Goal: Task Accomplishment & Management: Manage account settings

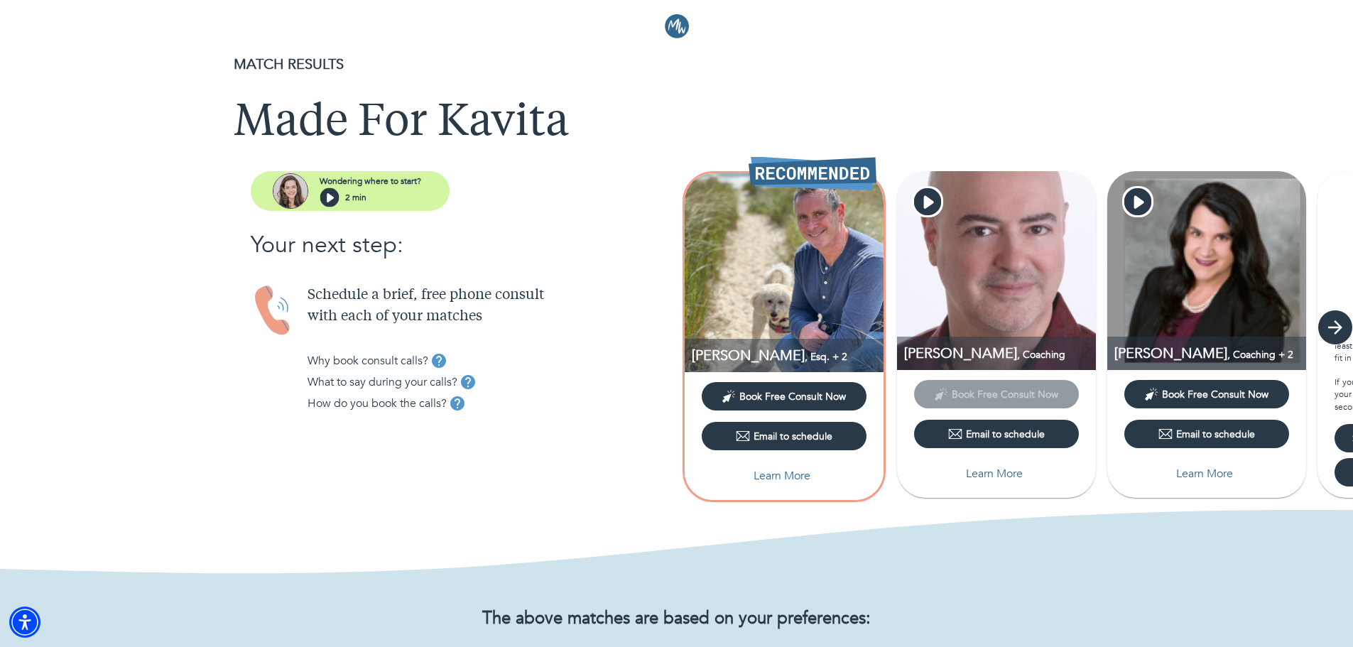
click at [1341, 333] on icon "button" at bounding box center [1334, 327] width 21 height 21
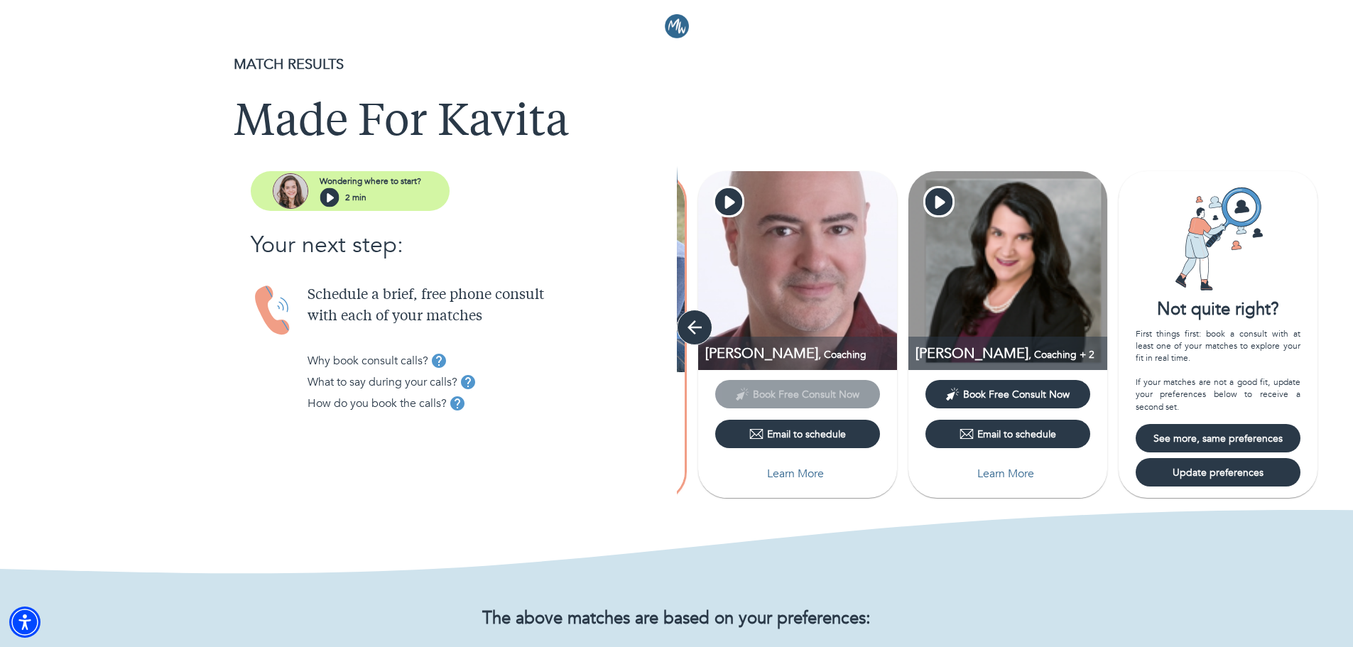
click at [690, 327] on icon "button" at bounding box center [694, 327] width 14 height 14
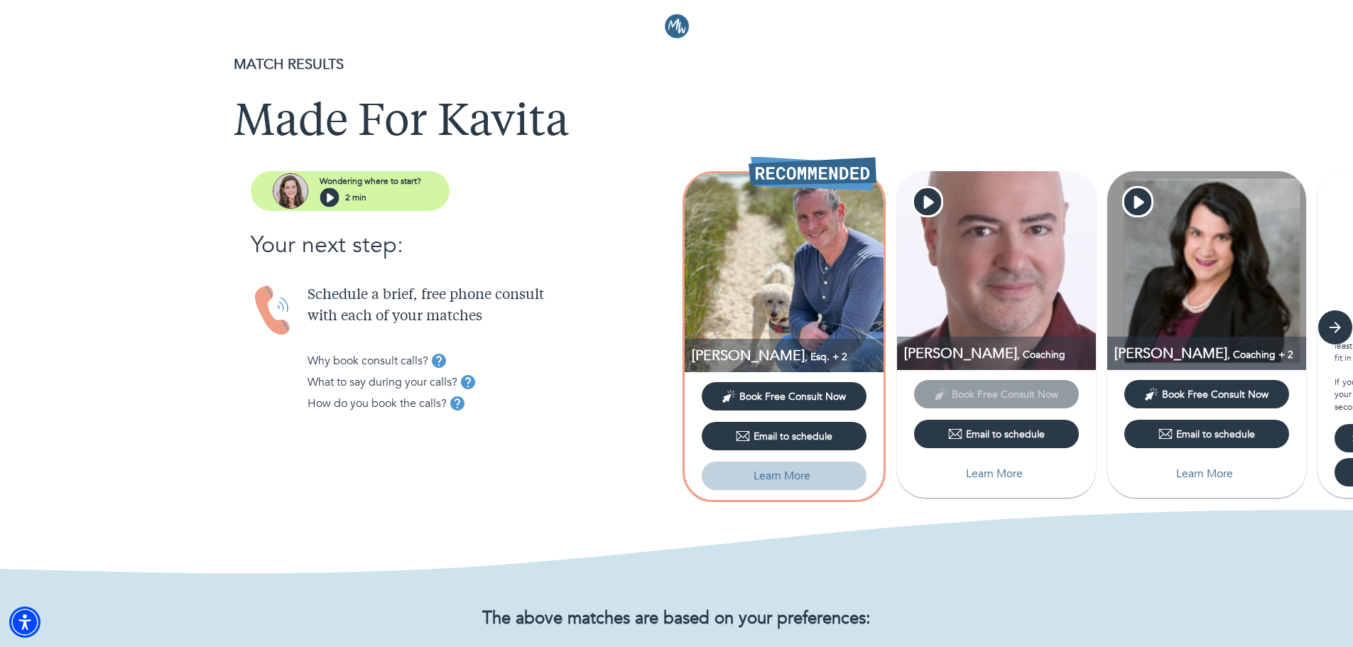
click at [775, 471] on p "Learn More" at bounding box center [782, 475] width 57 height 17
select select "3"
select select "2"
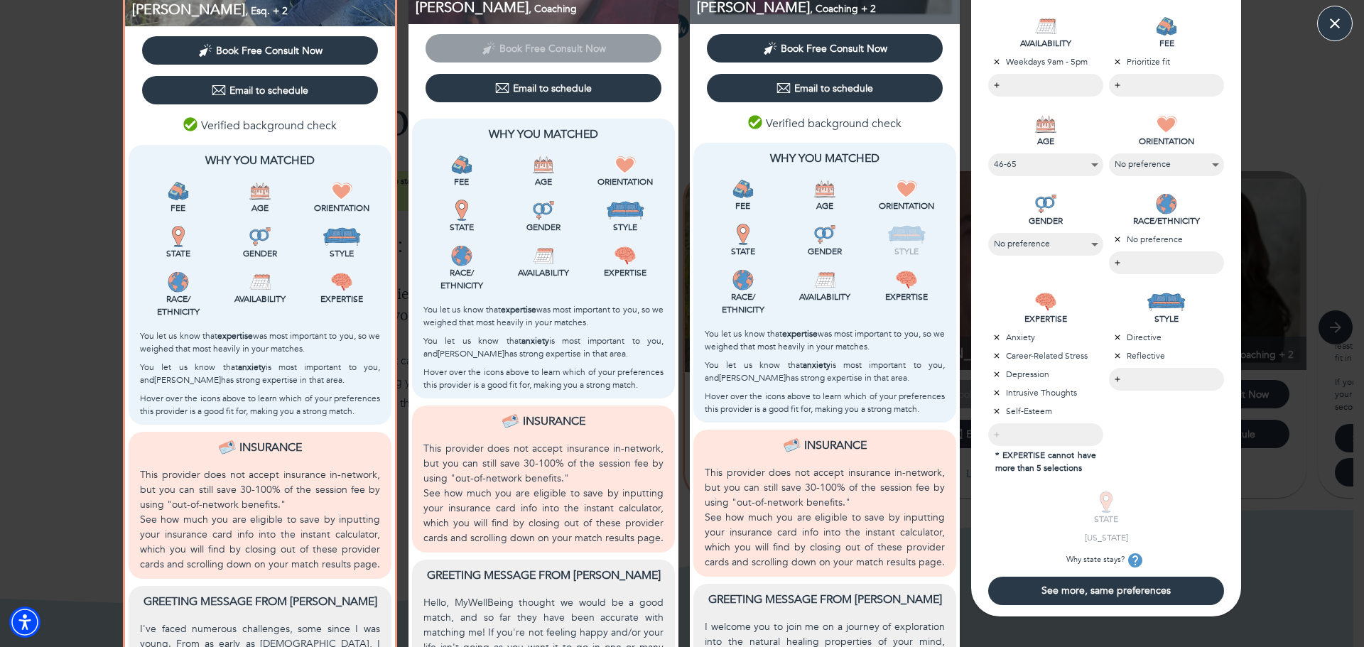
scroll to position [284, 0]
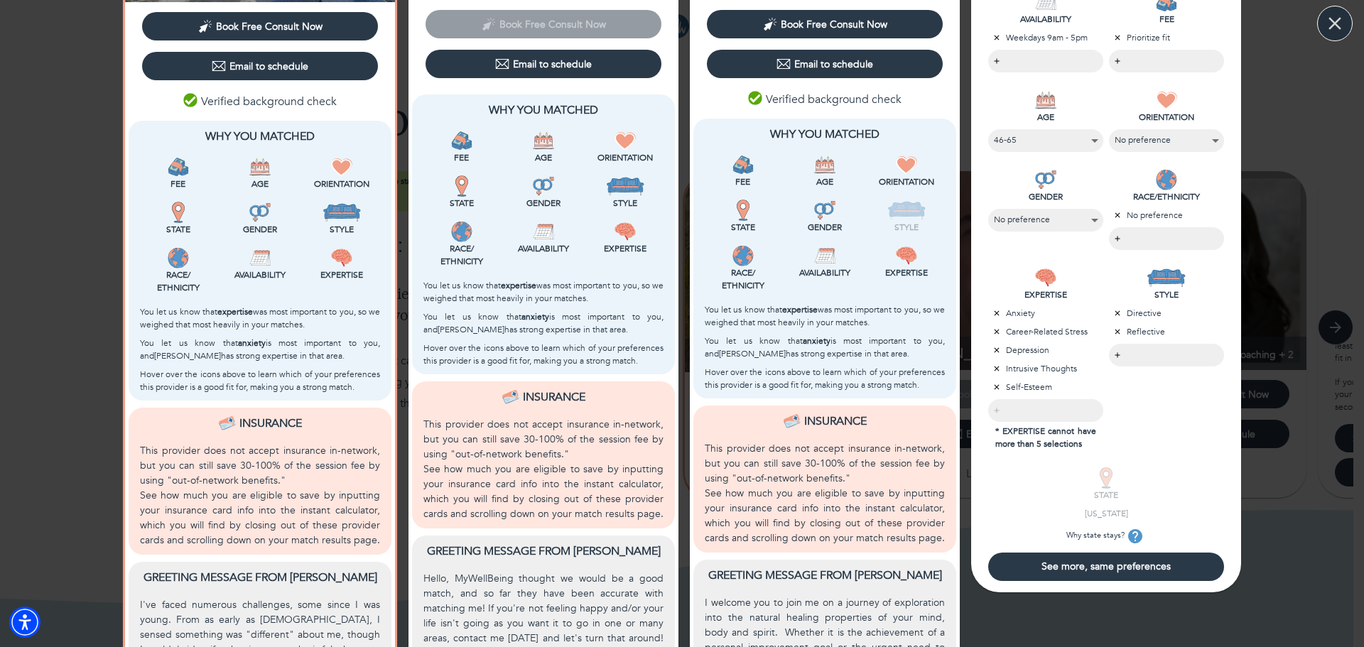
click at [1327, 28] on icon "button" at bounding box center [1334, 23] width 21 height 21
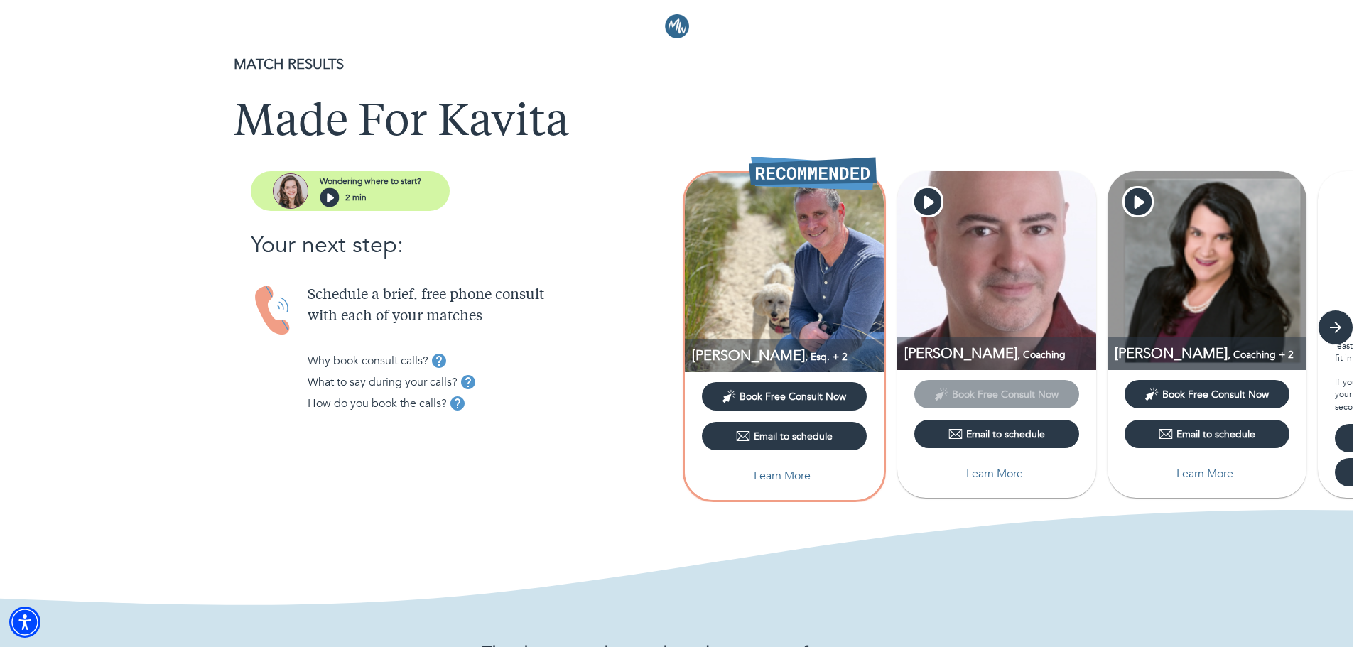
scroll to position [0, 0]
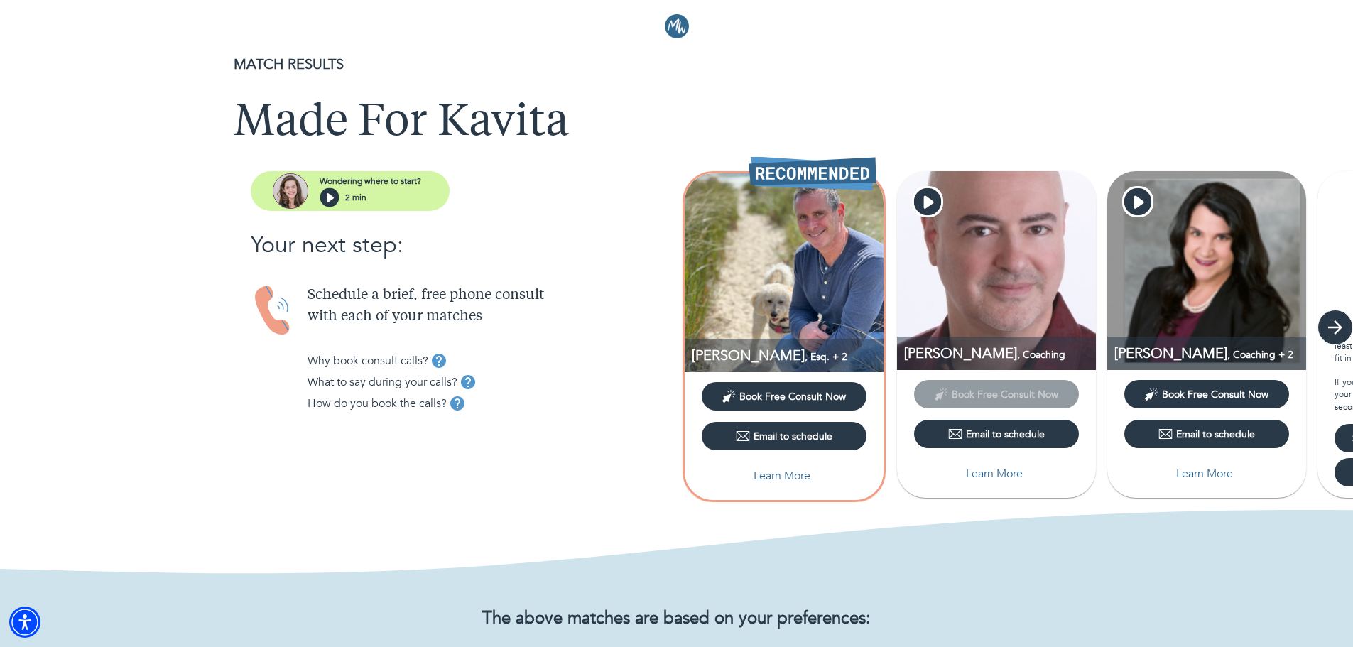
click at [1334, 325] on icon "button" at bounding box center [1334, 327] width 21 height 21
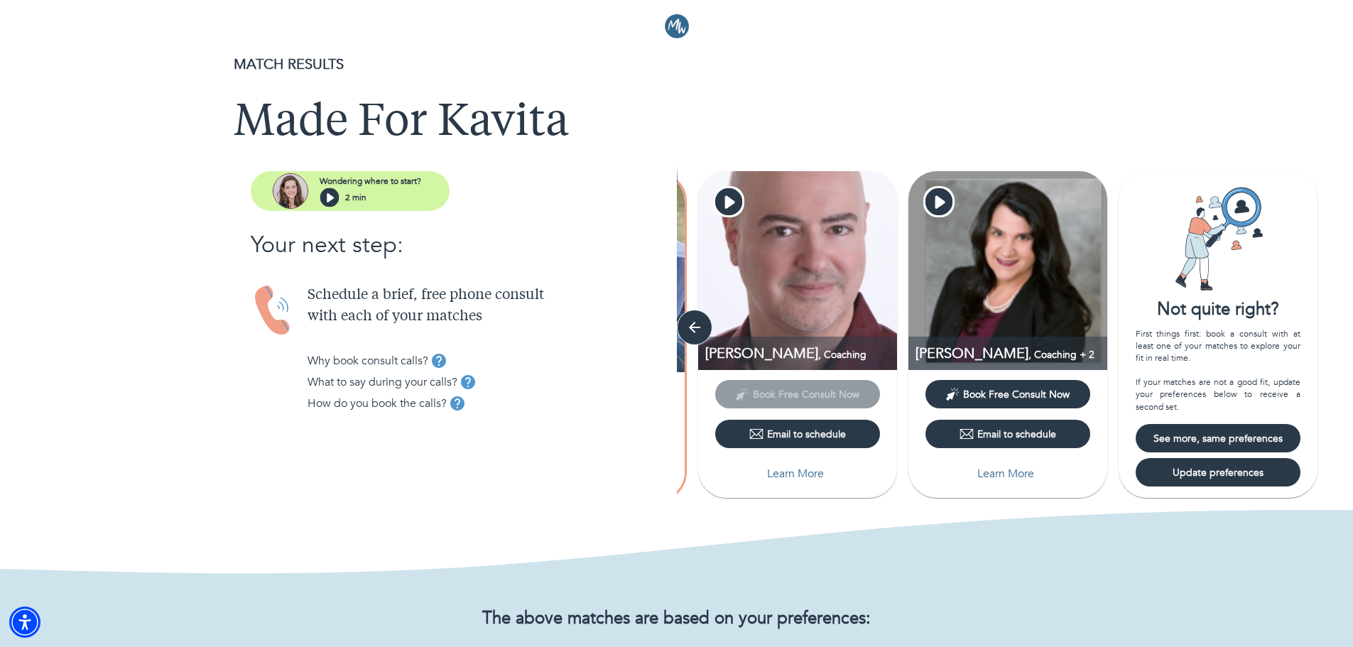
click at [1244, 478] on span "Update preferences" at bounding box center [1217, 472] width 153 height 13
select select "3"
select select "2"
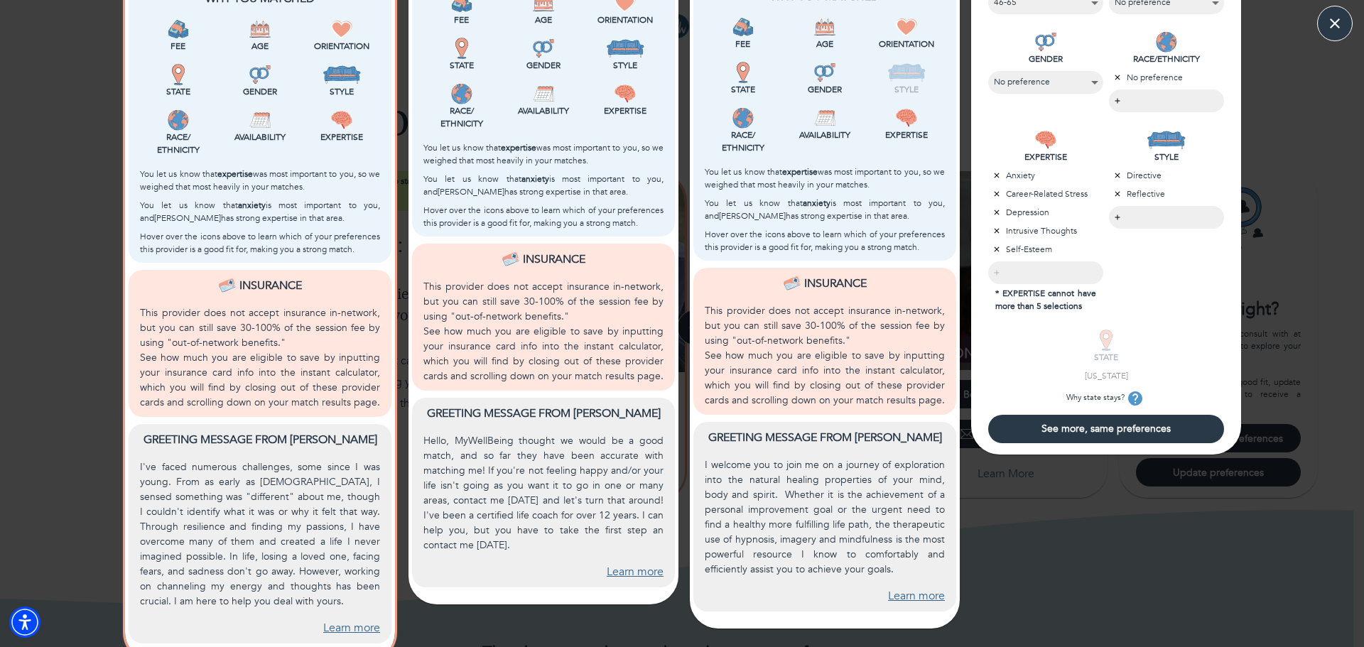
scroll to position [426, 0]
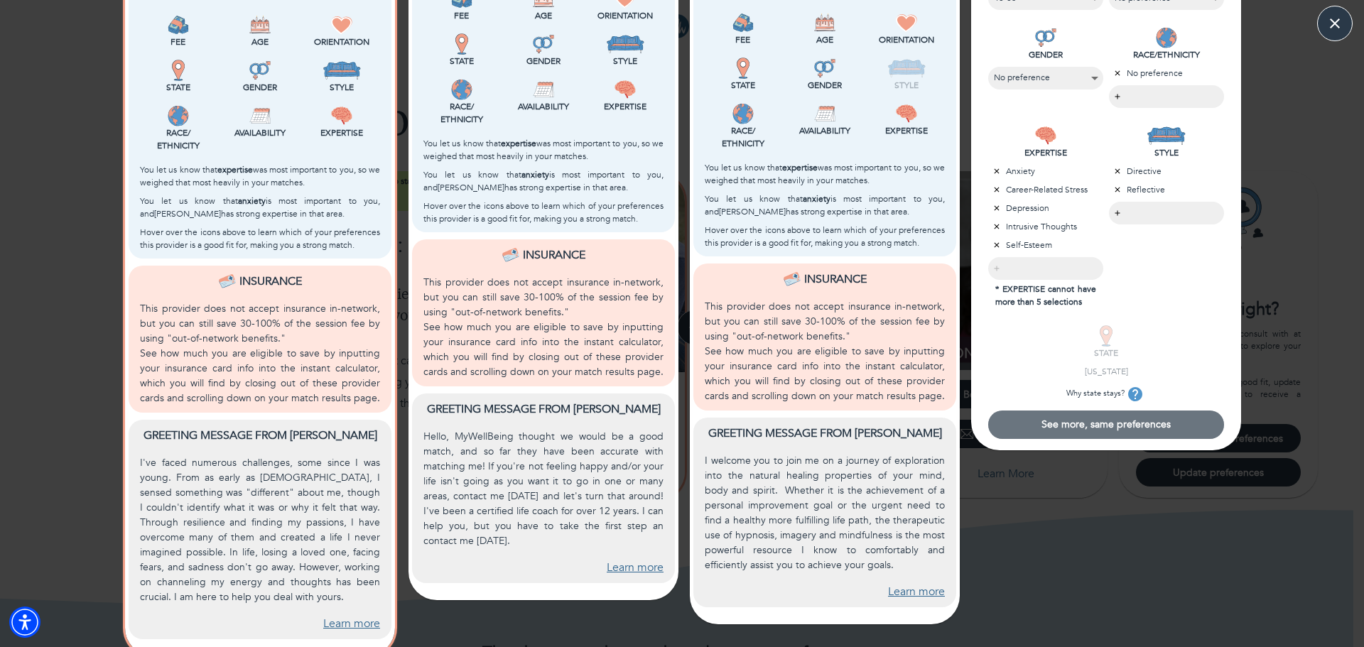
click at [1130, 432] on button "See more, same preferences" at bounding box center [1106, 424] width 236 height 28
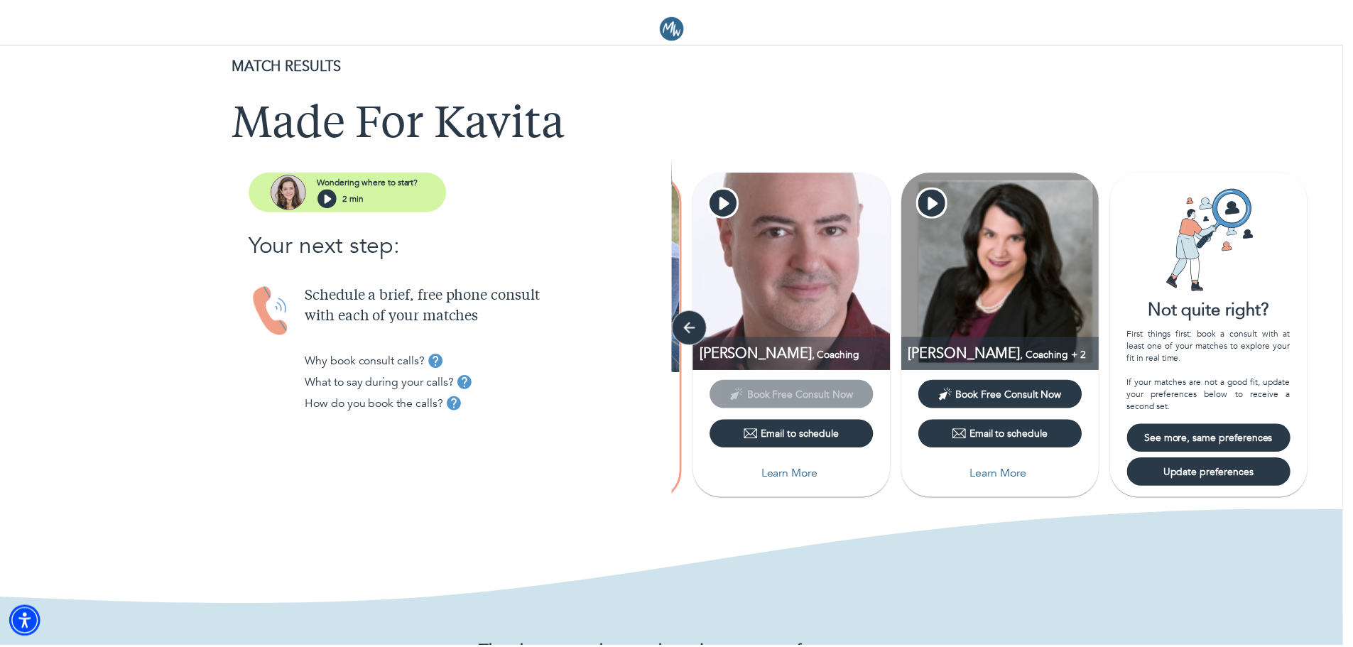
scroll to position [0, 0]
